Goal: Information Seeking & Learning: Understand process/instructions

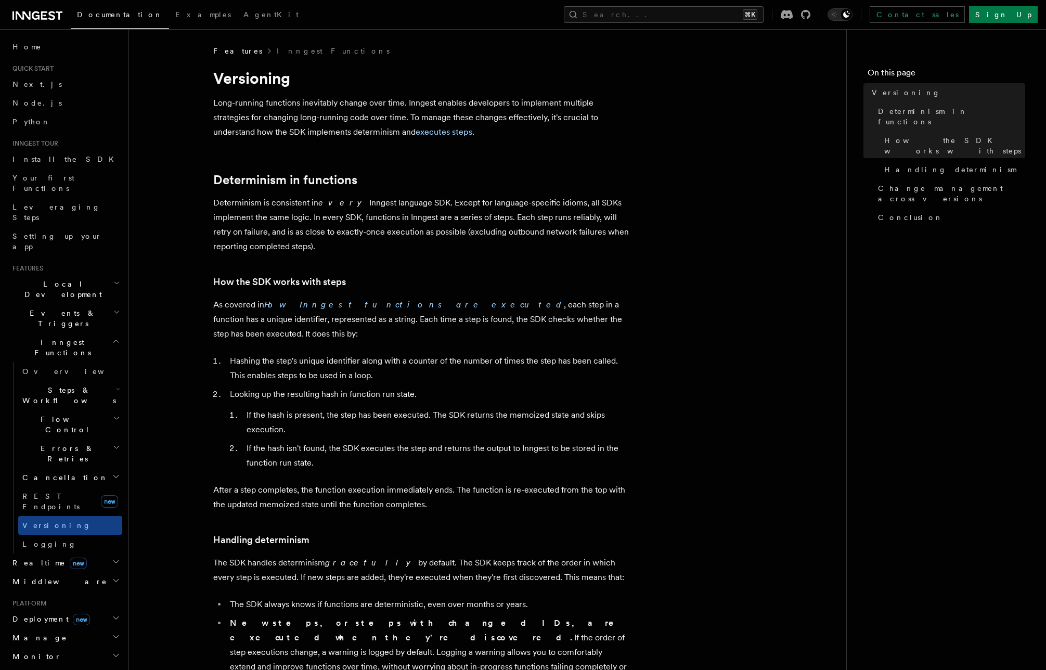
click at [542, 46] on div "Features Inngest Functions" at bounding box center [421, 51] width 416 height 10
click at [452, 201] on p "Determinism is consistent in every Inngest language SDK. Except for language-sp…" at bounding box center [421, 225] width 416 height 58
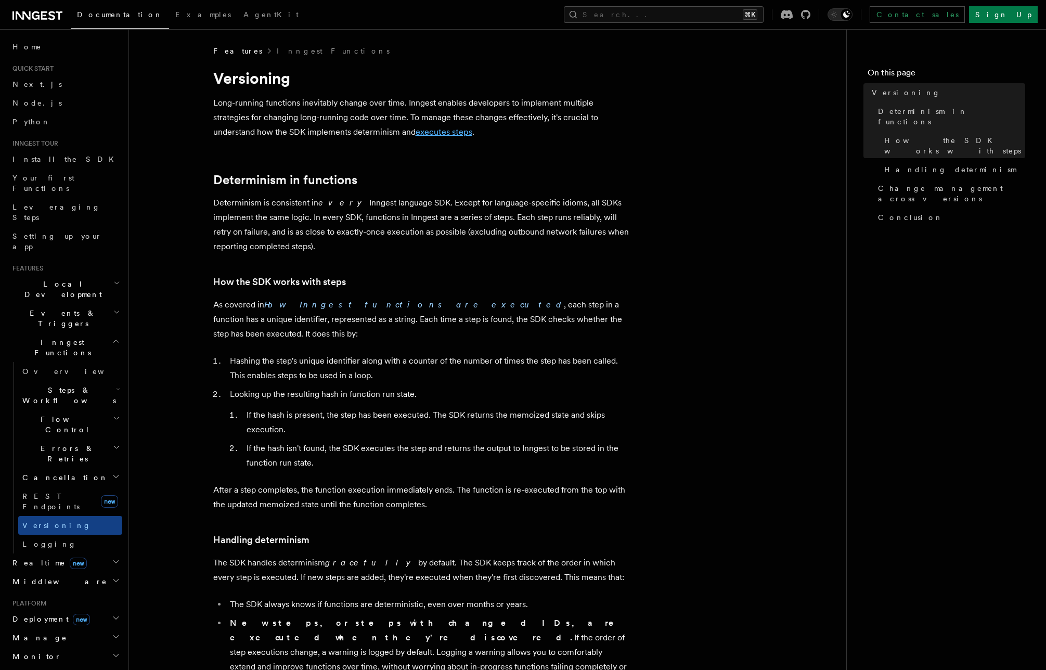
click at [416, 135] on link "executes steps" at bounding box center [444, 132] width 57 height 10
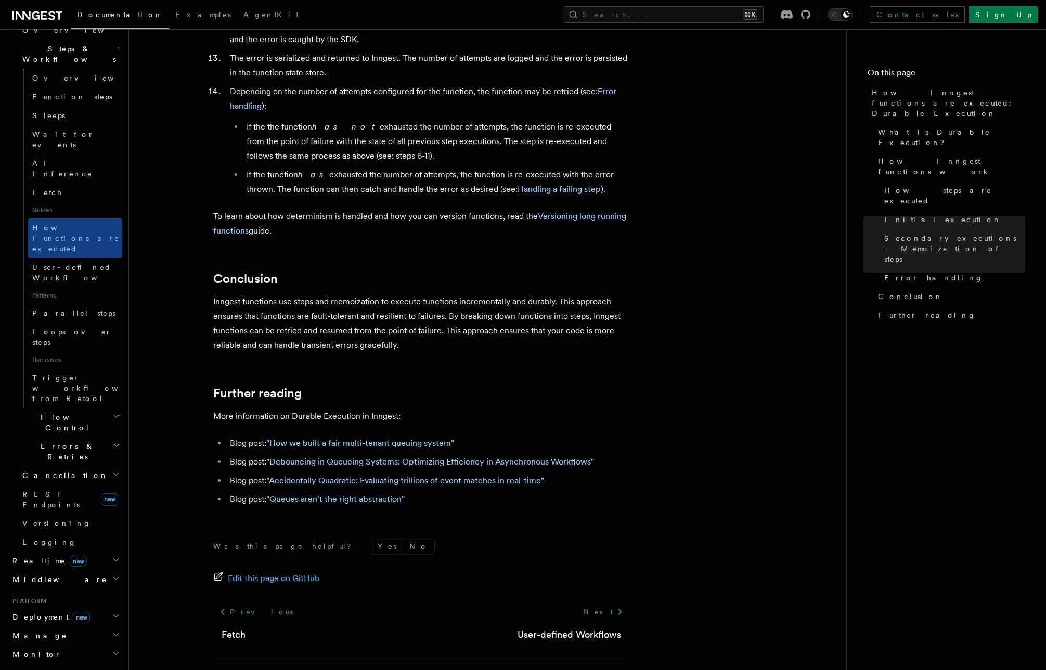
scroll to position [353, 0]
